Goal: Transaction & Acquisition: Purchase product/service

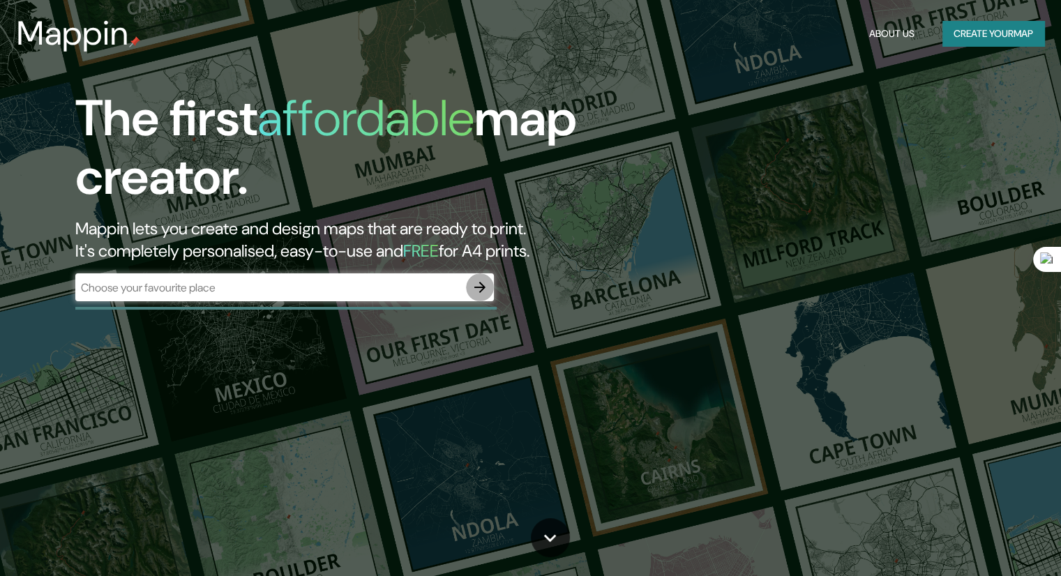
click at [484, 288] on icon "button" at bounding box center [479, 287] width 11 height 11
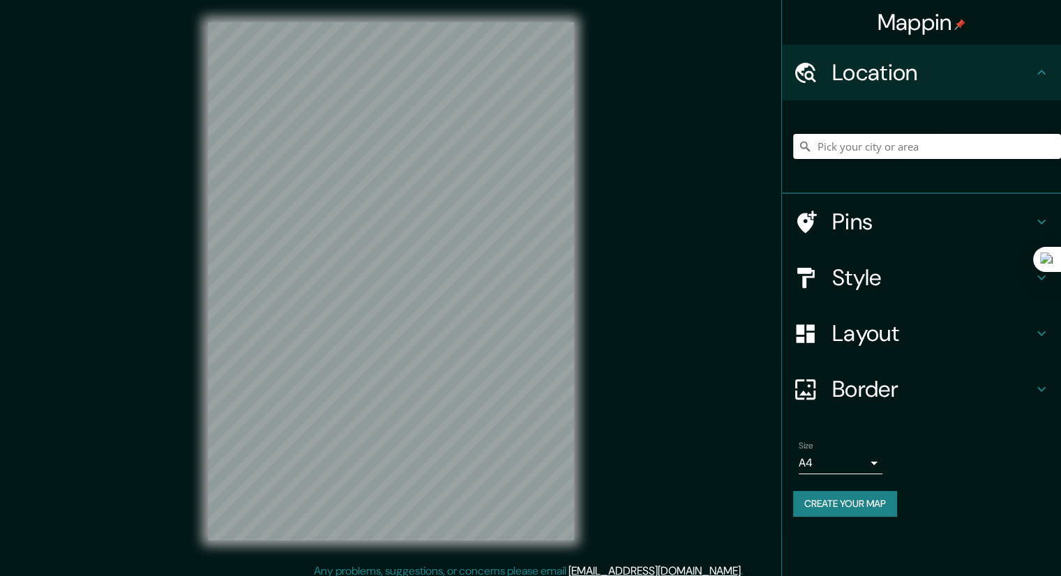
click at [970, 146] on input "Pick your city or area" at bounding box center [927, 146] width 268 height 25
click at [874, 155] on input "[GEOGRAPHIC_DATA]" at bounding box center [927, 146] width 268 height 25
click at [870, 146] on input "[GEOGRAPHIC_DATA]" at bounding box center [927, 146] width 268 height 25
drag, startPoint x: 848, startPoint y: 144, endPoint x: 815, endPoint y: 143, distance: 32.8
click at [815, 143] on input "[GEOGRAPHIC_DATA]" at bounding box center [927, 146] width 268 height 25
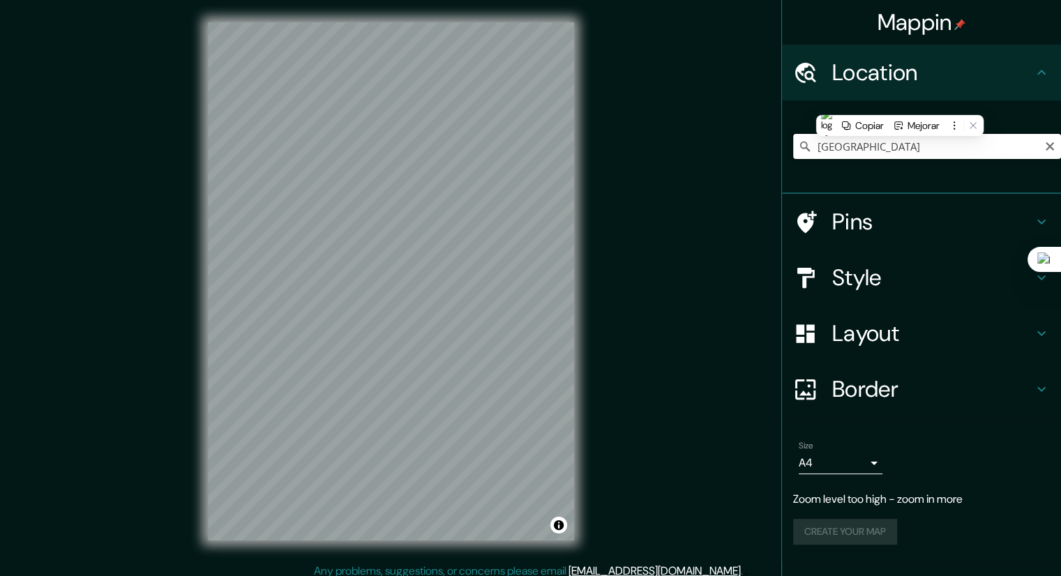
drag, startPoint x: 863, startPoint y: 151, endPoint x: 820, endPoint y: 143, distance: 43.9
click at [820, 143] on input "[GEOGRAPHIC_DATA]" at bounding box center [927, 146] width 268 height 25
click at [875, 151] on input "[GEOGRAPHIC_DATA]" at bounding box center [927, 146] width 268 height 25
type input "[GEOGRAPHIC_DATA]"
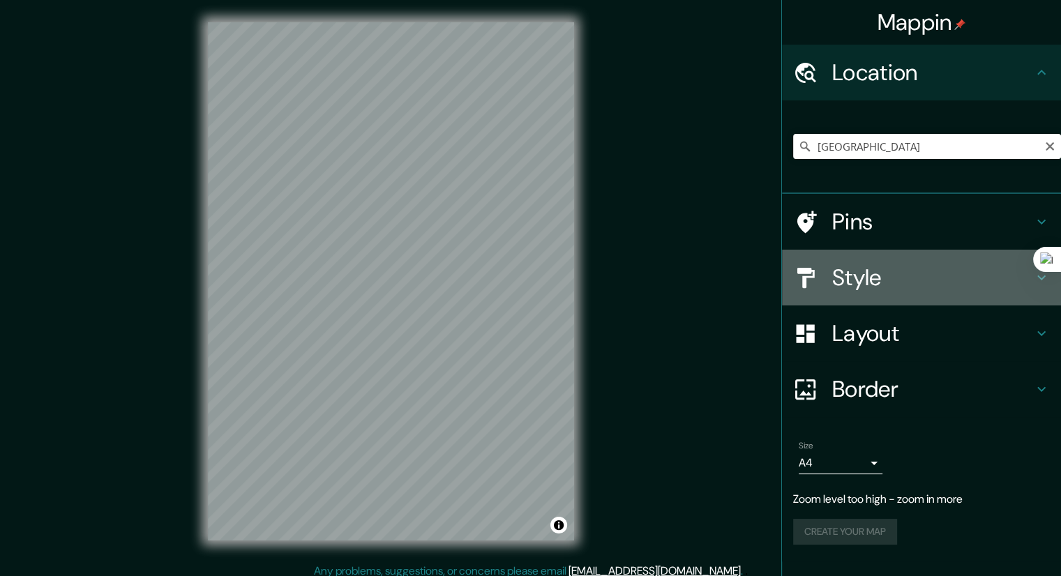
click at [854, 255] on div "Style" at bounding box center [921, 278] width 279 height 56
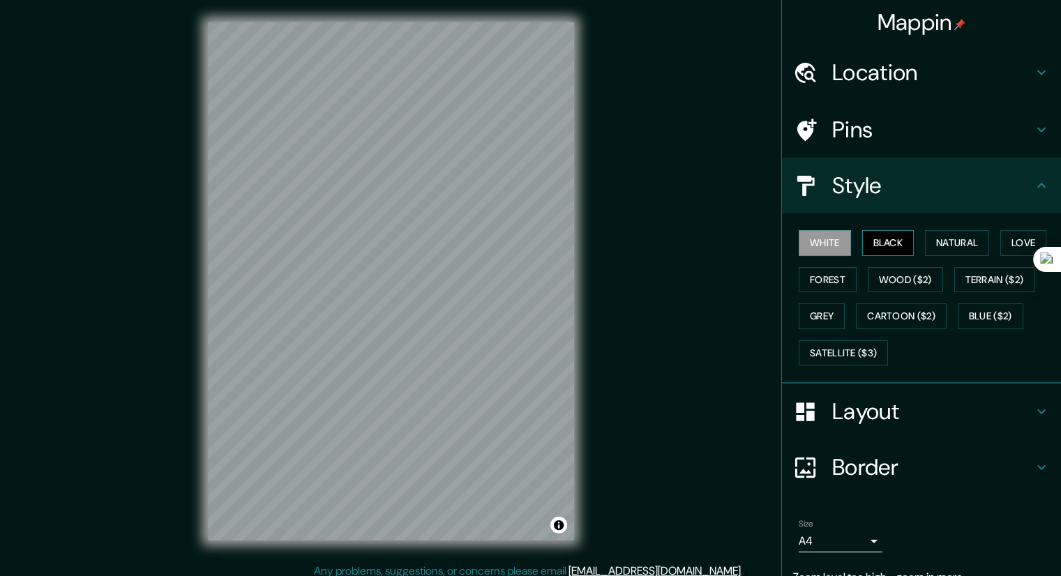
click at [885, 240] on button "Black" at bounding box center [888, 243] width 52 height 26
